Goal: Task Accomplishment & Management: Manage account settings

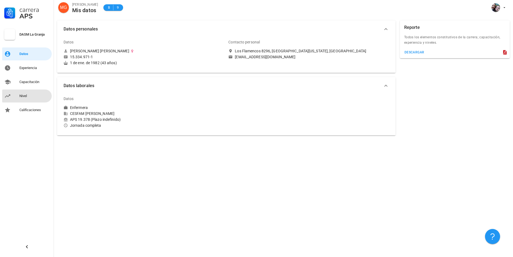
click at [19, 98] on link "Nivel" at bounding box center [27, 95] width 50 height 13
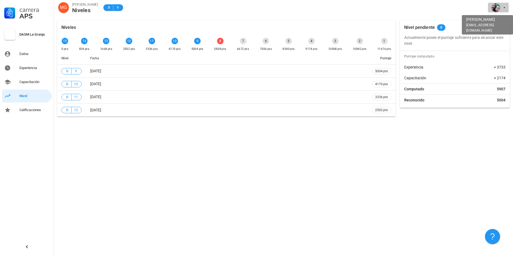
click at [497, 6] on div "avatar" at bounding box center [496, 7] width 9 height 9
click at [499, 20] on div "Salir" at bounding box center [501, 21] width 9 height 11
